Goal: Task Accomplishment & Management: Manage account settings

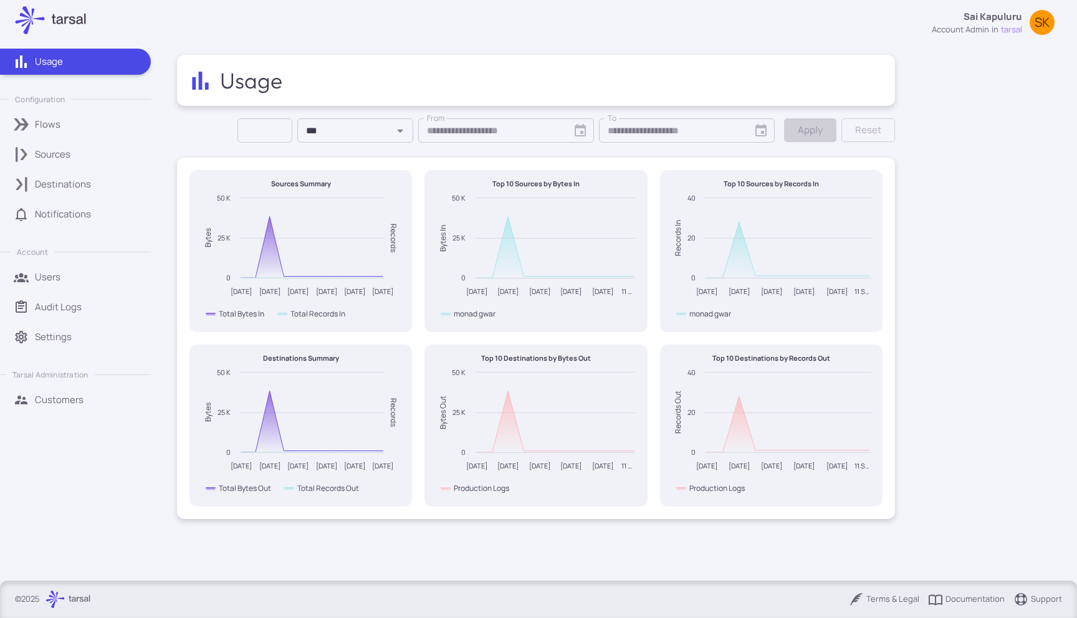
click at [37, 387] on link "Customers" at bounding box center [75, 400] width 151 height 26
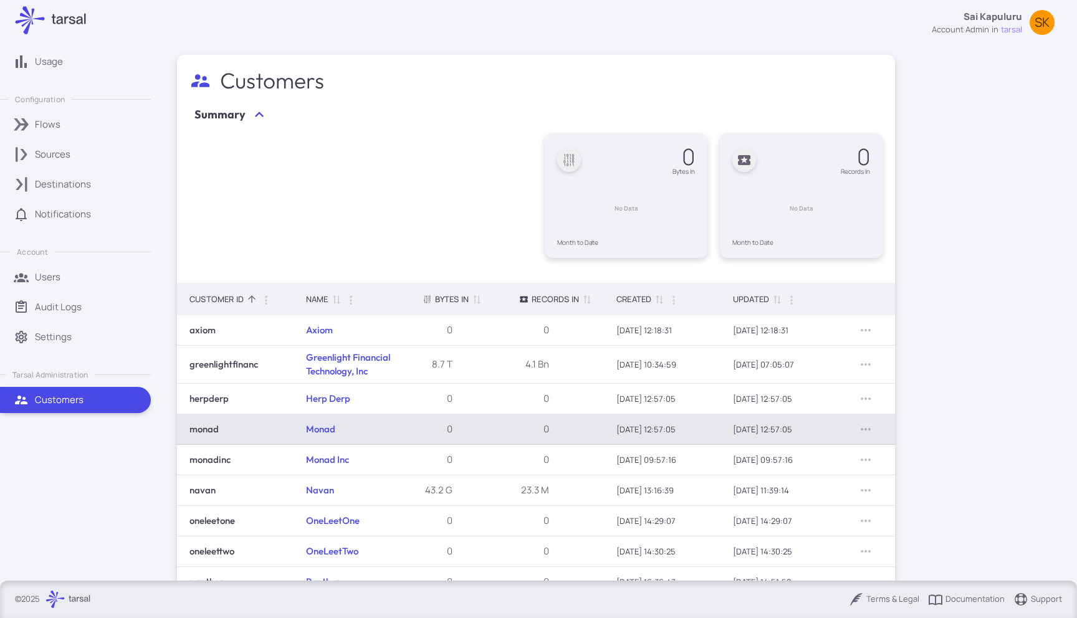
scroll to position [97, 0]
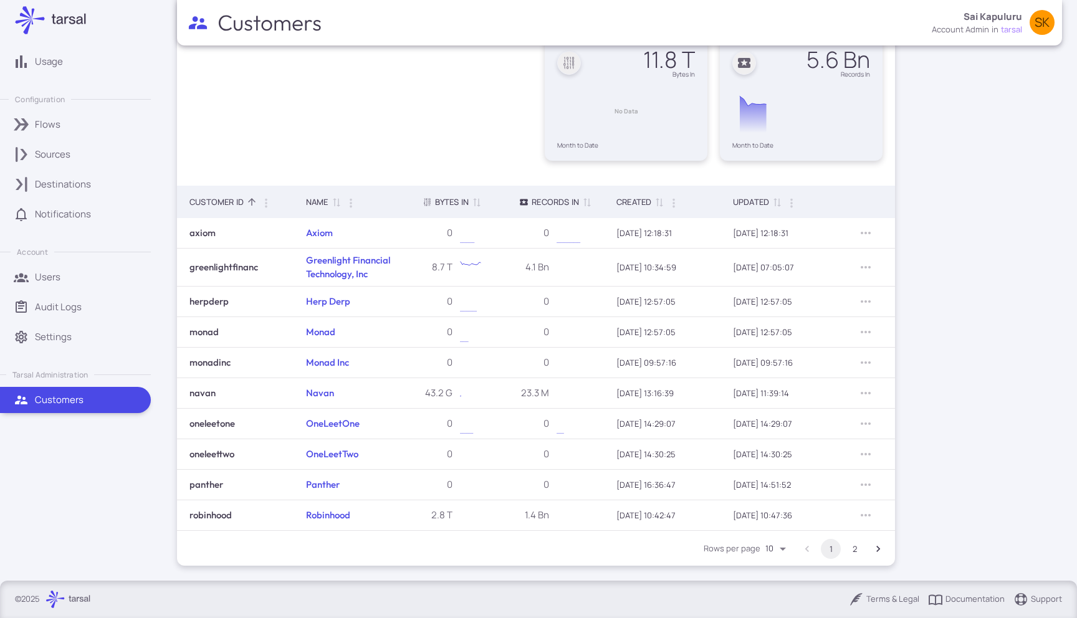
click at [854, 551] on button "2" at bounding box center [855, 549] width 20 height 20
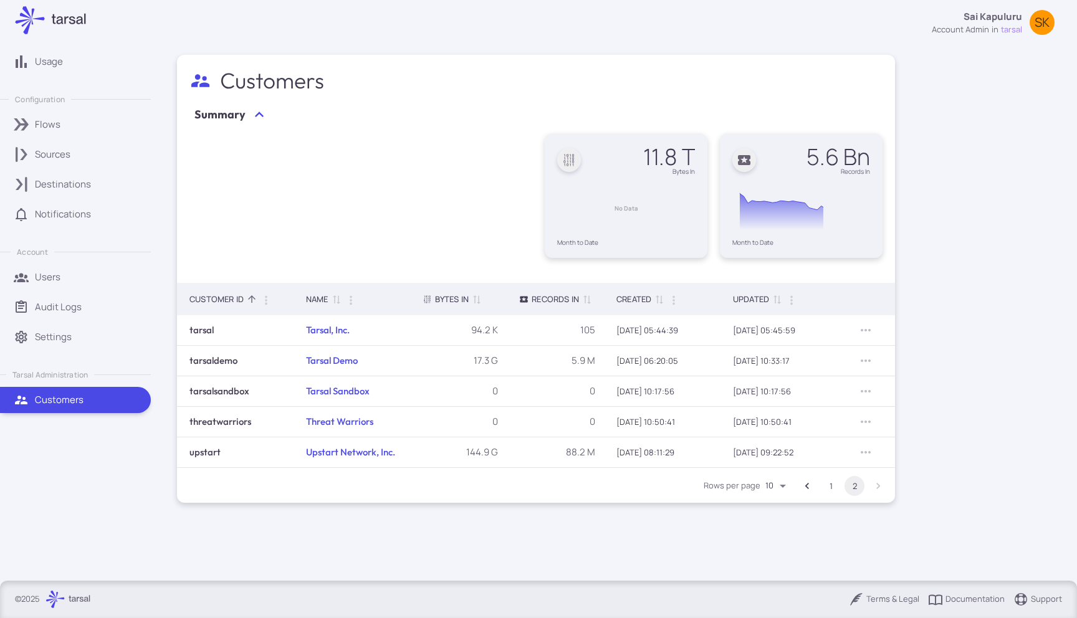
scroll to position [0, 0]
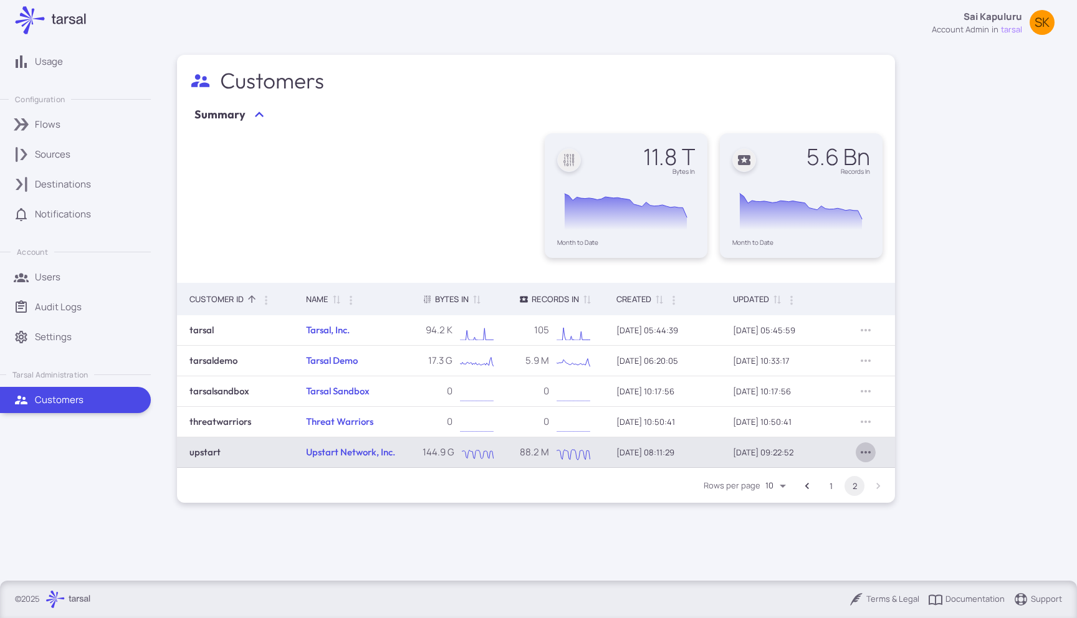
click at [865, 450] on icon "Row Actions" at bounding box center [865, 452] width 15 height 15
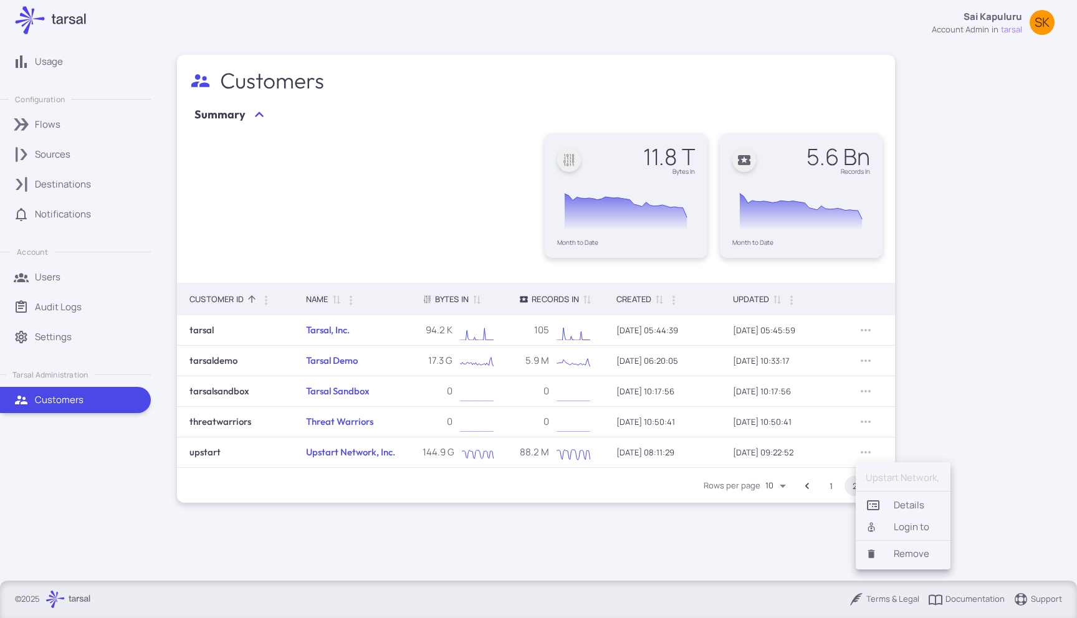
click at [893, 524] on li "Login to" at bounding box center [903, 527] width 95 height 21
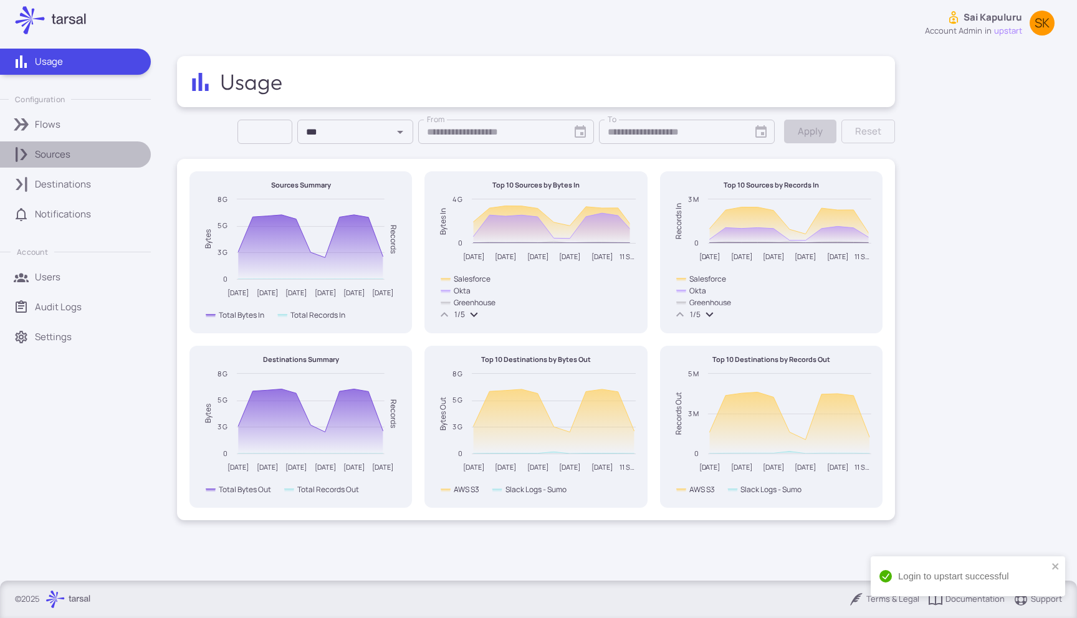
click at [78, 155] on div "Sources" at bounding box center [88, 155] width 107 height 14
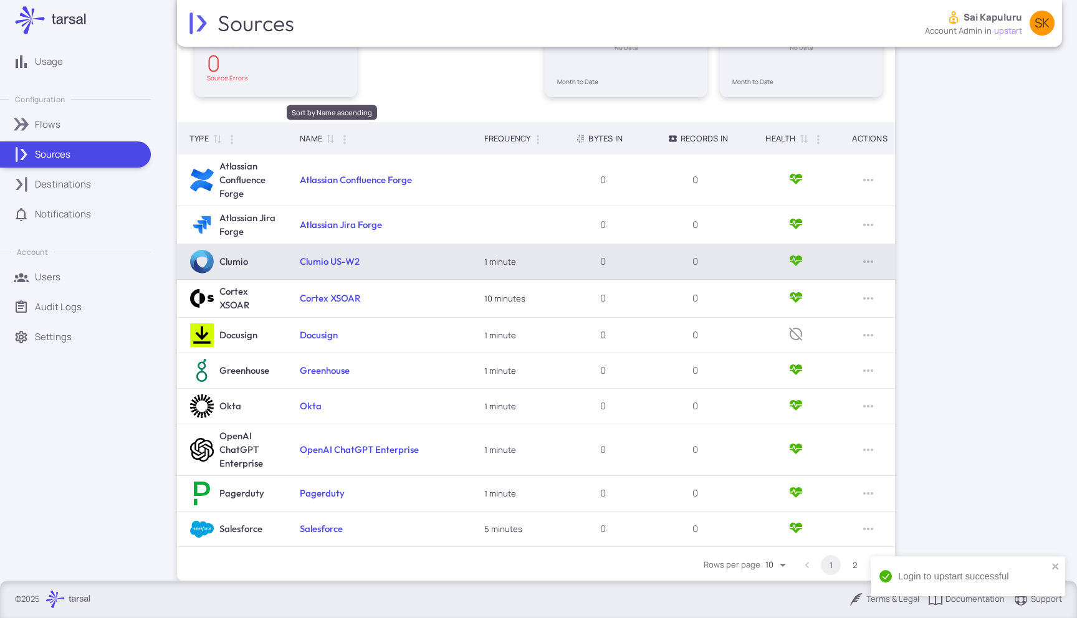
scroll to position [178, 0]
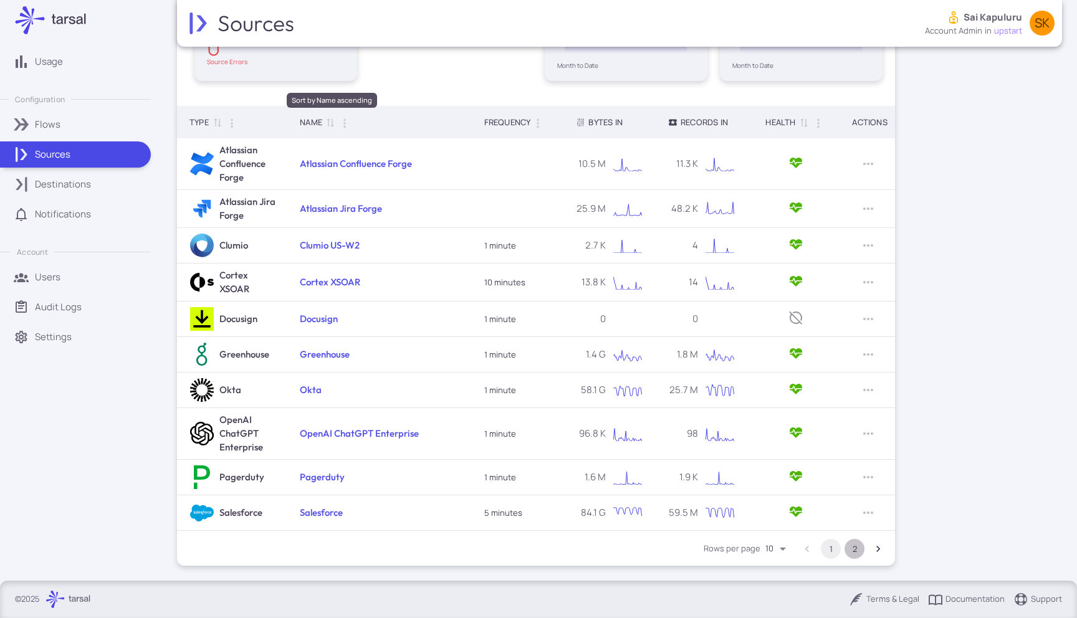
click at [856, 550] on button "2" at bounding box center [855, 549] width 20 height 20
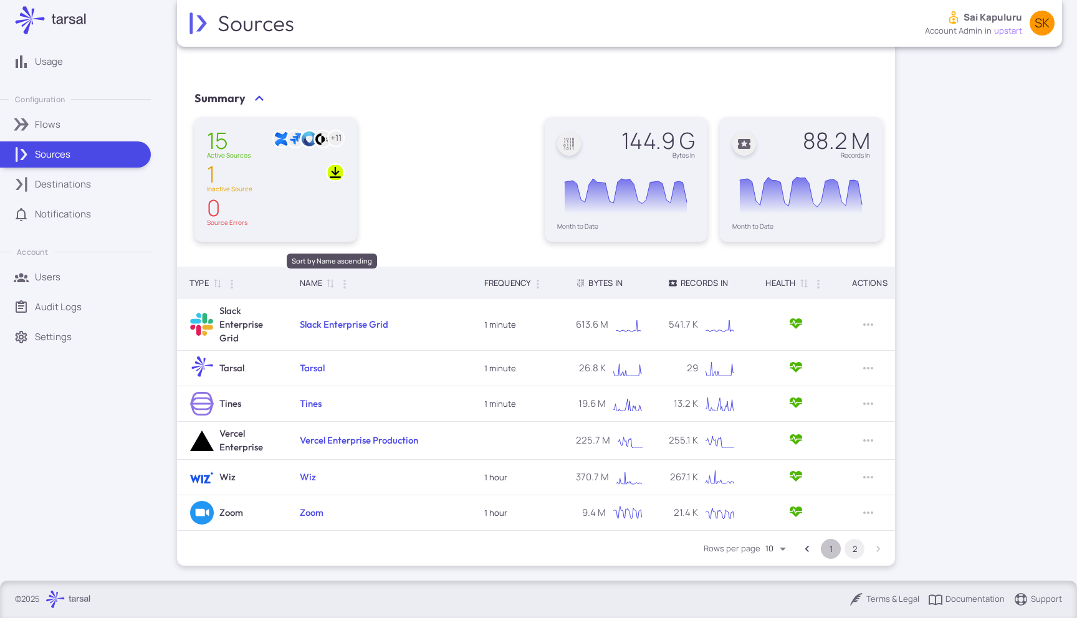
click at [827, 549] on button "1" at bounding box center [831, 549] width 20 height 20
